Goal: Task Accomplishment & Management: Manage account settings

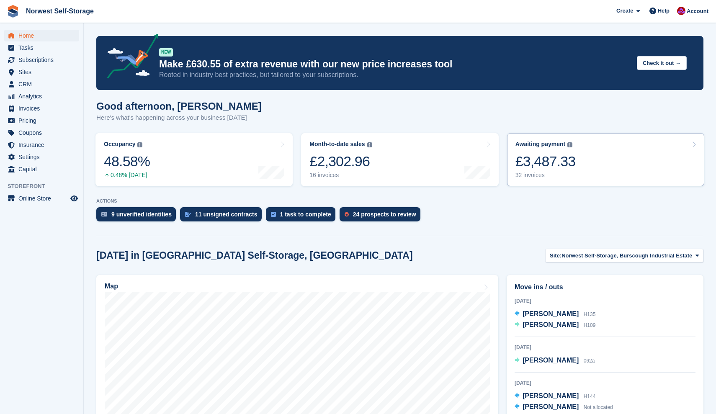
click at [586, 160] on link "Awaiting payment The total outstanding balance on all open invoices. £3,487.33 …" at bounding box center [605, 159] width 197 height 53
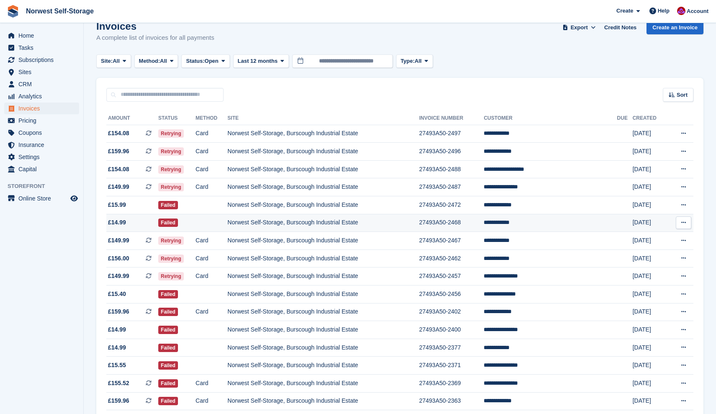
scroll to position [20, 0]
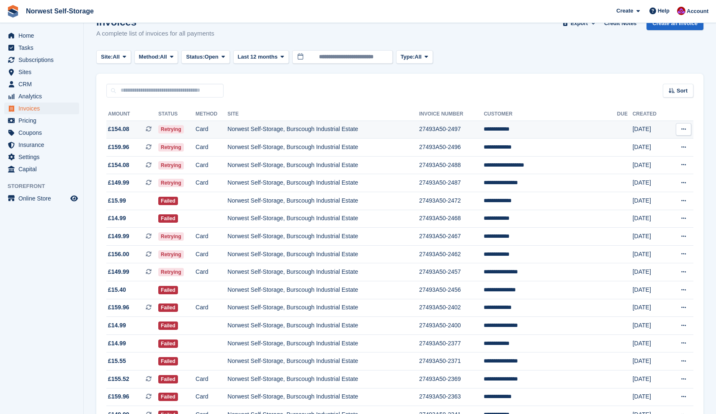
click at [136, 128] on span "£154.08 This is a recurring subscription invoice." at bounding box center [132, 129] width 52 height 9
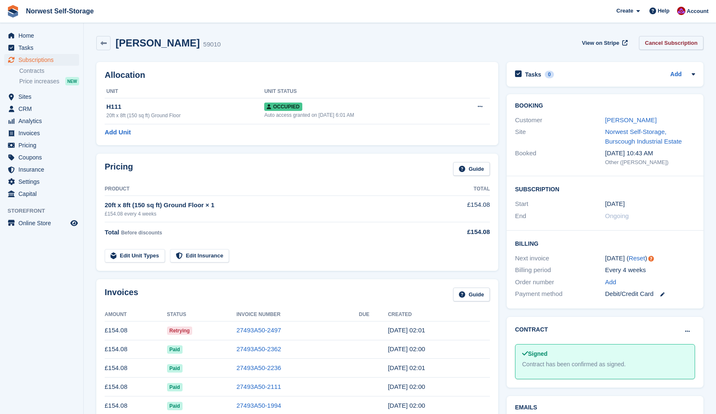
click at [666, 41] on link "Cancel Subscription" at bounding box center [671, 43] width 64 height 14
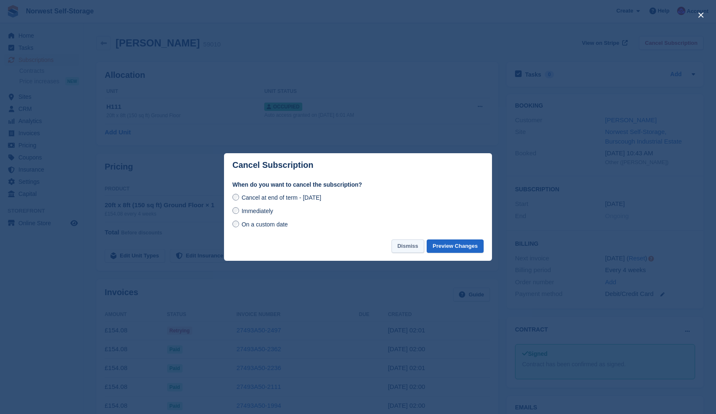
click at [403, 247] on button "Dismiss" at bounding box center [407, 246] width 33 height 14
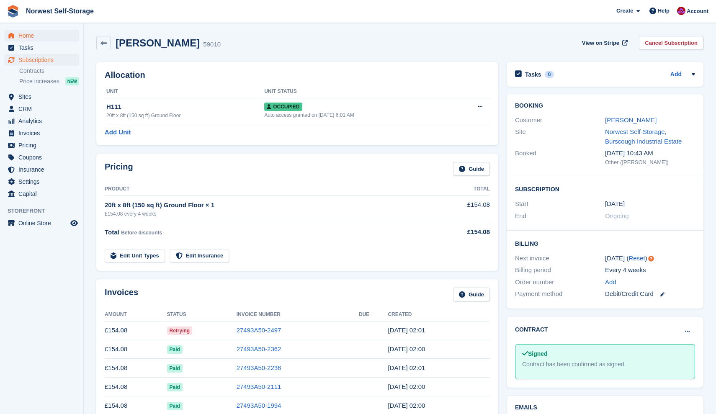
click at [26, 35] on span "Home" at bounding box center [43, 36] width 50 height 12
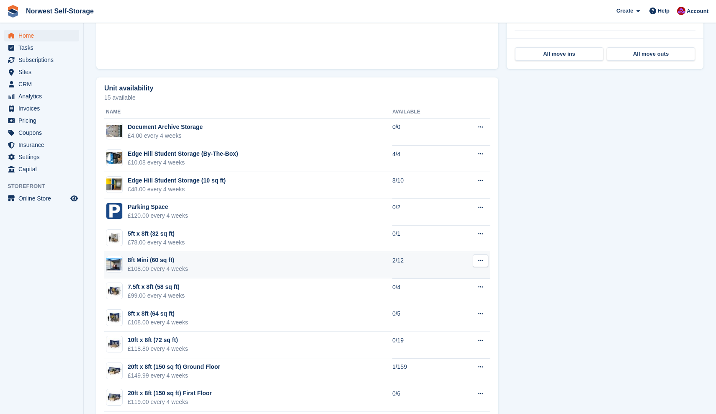
scroll to position [424, 0]
